Goal: Complete application form

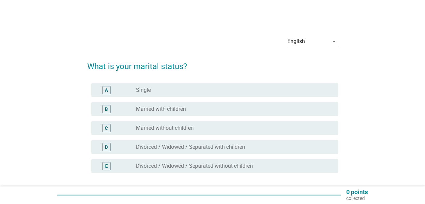
click at [187, 111] on div "radio_button_unchecked Married with children" at bounding box center [231, 108] width 191 height 7
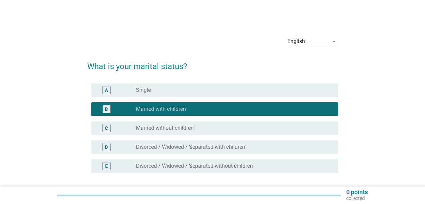
scroll to position [57, 0]
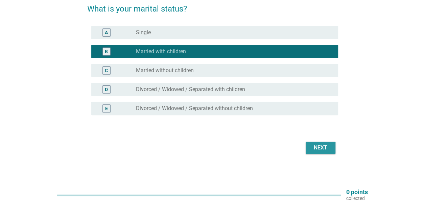
click at [320, 148] on div "Next" at bounding box center [320, 147] width 19 height 8
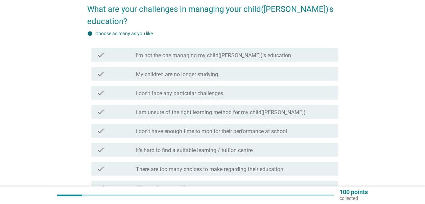
scroll to position [68, 0]
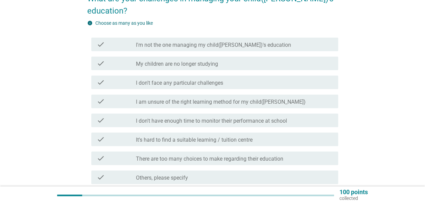
click at [244, 155] on label "There are too many choices to make regarding their education" at bounding box center [209, 158] width 147 height 7
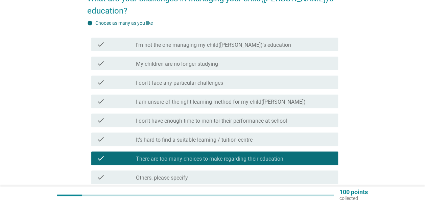
click at [221, 38] on div "check check_box_outline_blank I'm not the one managing my child([PERSON_NAME])'…" at bounding box center [214, 45] width 247 height 14
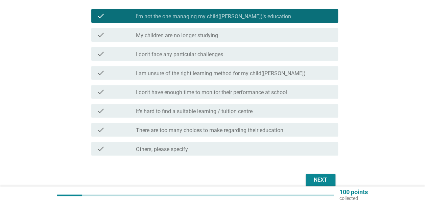
scroll to position [116, 0]
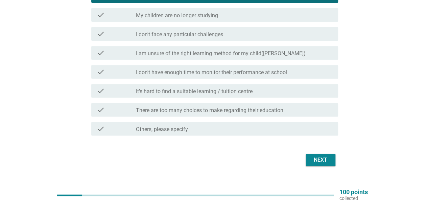
click at [319, 156] on div "Next" at bounding box center [320, 160] width 19 height 8
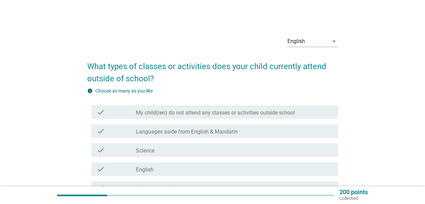
scroll to position [34, 0]
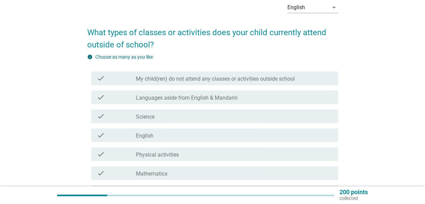
click at [199, 98] on label "Languages aside from English & Mandarin" at bounding box center [187, 97] width 102 height 7
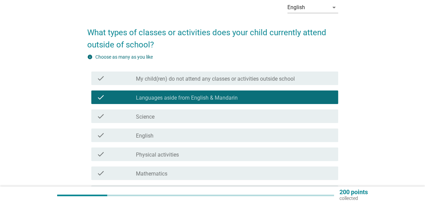
click at [175, 132] on div "check_box_outline_blank English" at bounding box center [234, 135] width 197 height 8
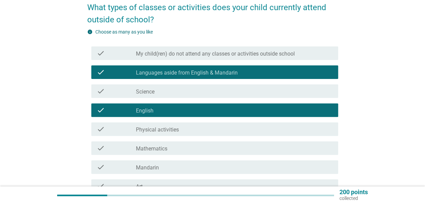
scroll to position [68, 0]
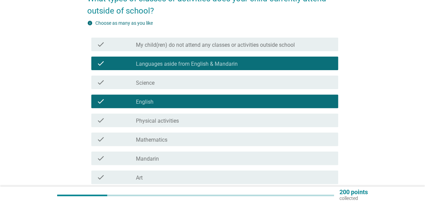
click at [180, 139] on div "check_box_outline_blank Mathematics" at bounding box center [234, 139] width 197 height 8
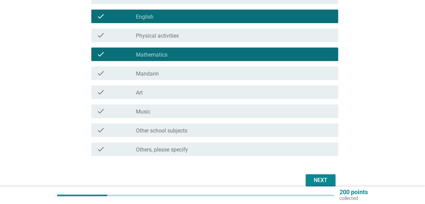
scroll to position [169, 0]
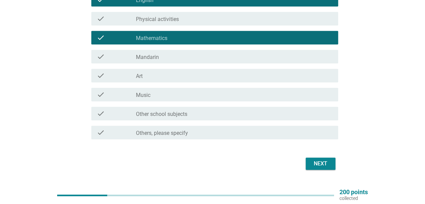
click at [230, 111] on div "check_box_outline_blank Other school subjects" at bounding box center [234, 113] width 197 height 8
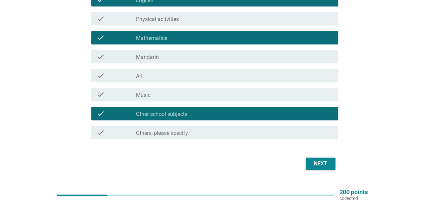
click at [316, 161] on div "Next" at bounding box center [320, 163] width 19 height 8
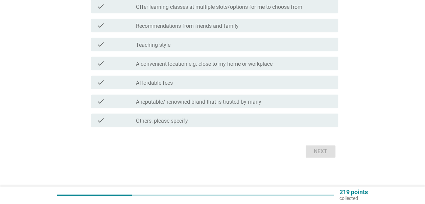
scroll to position [0, 0]
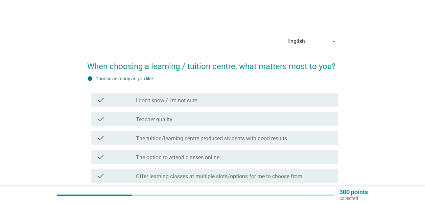
click at [215, 117] on div "check_box_outline_blank Teacher quality" at bounding box center [234, 119] width 197 height 8
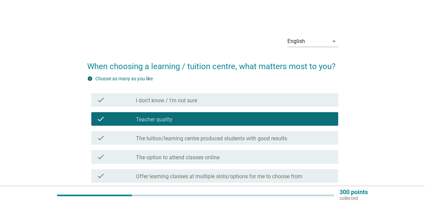
scroll to position [34, 0]
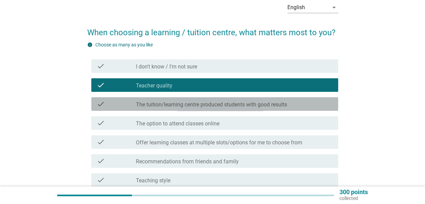
click at [195, 106] on label "The tuition/learning centre produced students with good results" at bounding box center [211, 104] width 151 height 7
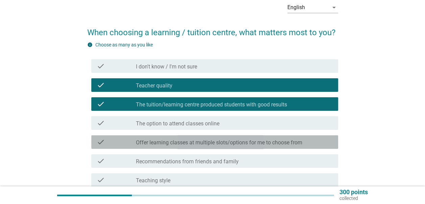
click at [203, 142] on label "Offer learning classes at multiple slots/options for me to choose from" at bounding box center [219, 142] width 166 height 7
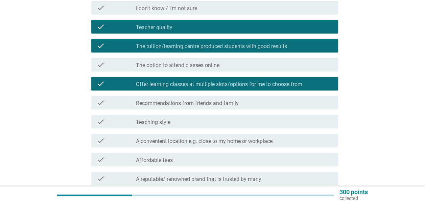
scroll to position [101, 0]
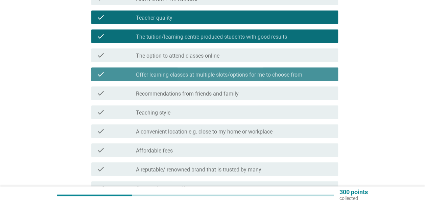
click at [223, 73] on label "Offer learning classes at multiple slots/options for me to choose from" at bounding box center [219, 74] width 166 height 7
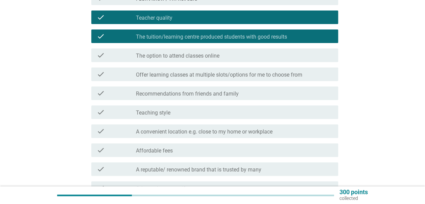
click at [210, 113] on div "check_box_outline_blank Teaching style" at bounding box center [234, 112] width 197 height 8
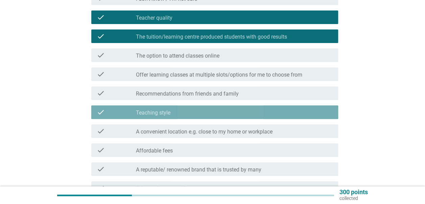
click at [210, 113] on div "check_box_outline_blank Teaching style" at bounding box center [234, 112] width 197 height 8
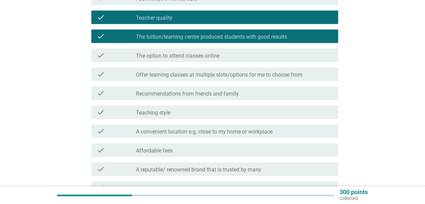
click at [220, 135] on label "A convenient location e.g. close to my home or workplace" at bounding box center [204, 131] width 137 height 7
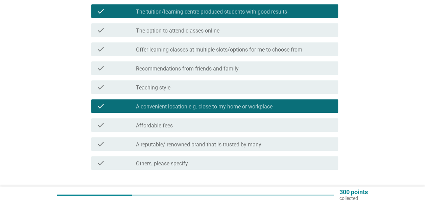
scroll to position [169, 0]
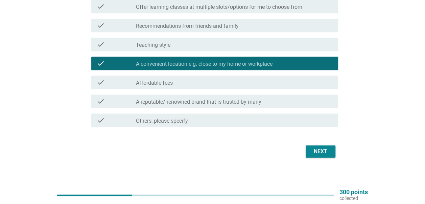
click at [178, 87] on div "check check_box_outline_blank Affordable fees" at bounding box center [214, 82] width 247 height 14
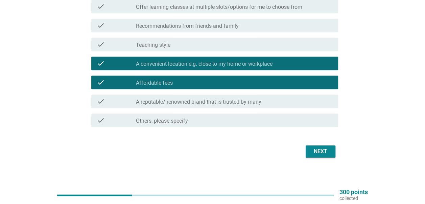
click at [216, 101] on label "A reputable/ renowned brand that is trusted by many" at bounding box center [198, 101] width 125 height 7
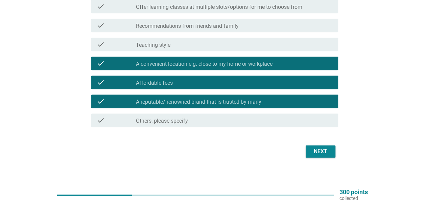
click at [326, 158] on div "Next" at bounding box center [212, 151] width 251 height 16
click at [323, 154] on div "Next" at bounding box center [320, 151] width 19 height 8
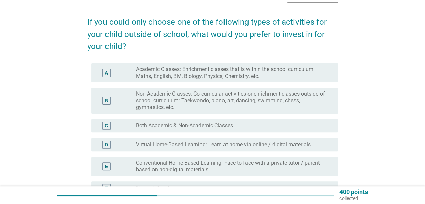
scroll to position [34, 0]
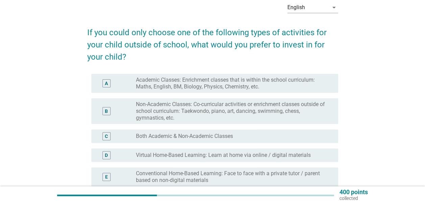
click at [258, 85] on label "Academic Classes: Enrichment classes that is within the school curriculum: Math…" at bounding box center [231, 83] width 191 height 14
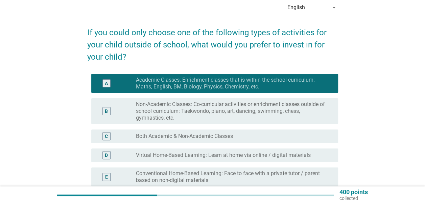
scroll to position [68, 0]
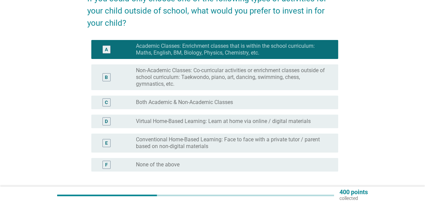
click at [248, 100] on div "radio_button_unchecked Both Academic & Non-Academic Classes" at bounding box center [231, 102] width 191 height 7
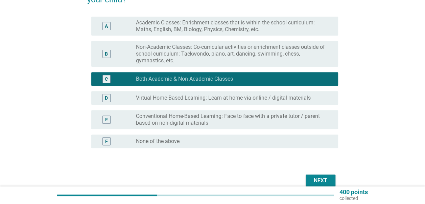
scroll to position [101, 0]
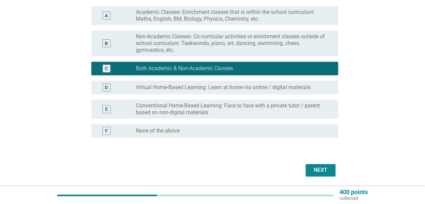
click at [324, 174] on button "Next" at bounding box center [321, 170] width 30 height 12
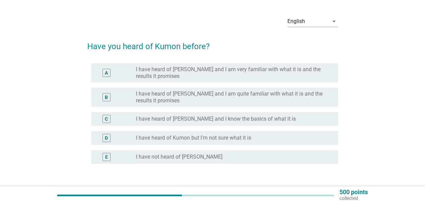
scroll to position [34, 0]
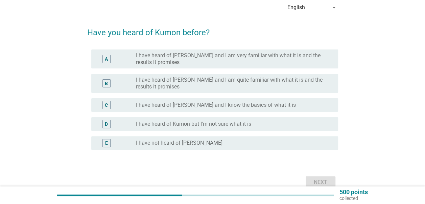
click at [236, 107] on label "I have heard of [PERSON_NAME] and I know the basics of what it is" at bounding box center [216, 104] width 160 height 7
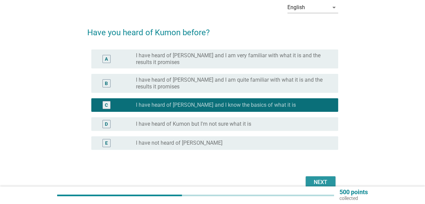
click at [318, 180] on div "Next" at bounding box center [320, 182] width 19 height 8
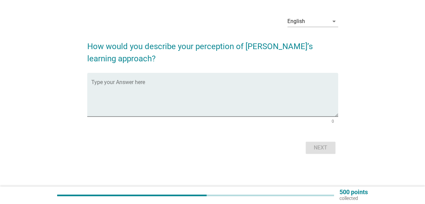
scroll to position [0, 0]
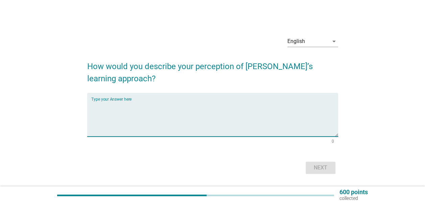
click at [255, 114] on textarea "Type your Answer here" at bounding box center [214, 118] width 247 height 35
